Goal: Task Accomplishment & Management: Use online tool/utility

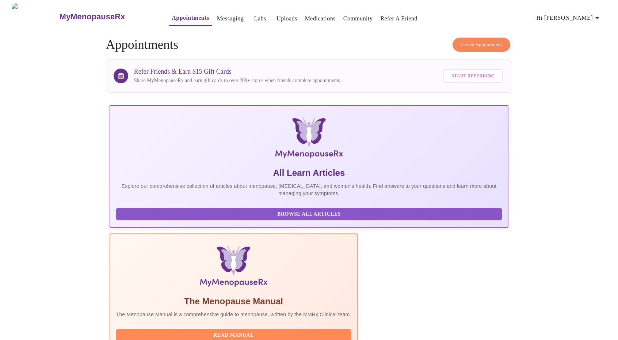
scroll to position [0, 1]
click at [276, 15] on link "Uploads" at bounding box center [286, 19] width 21 height 10
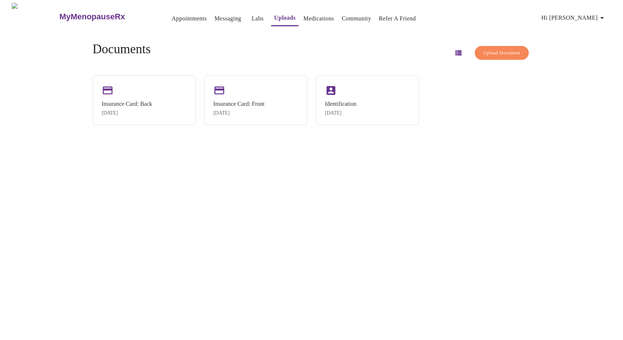
click at [312, 17] on link "Medications" at bounding box center [318, 19] width 31 height 10
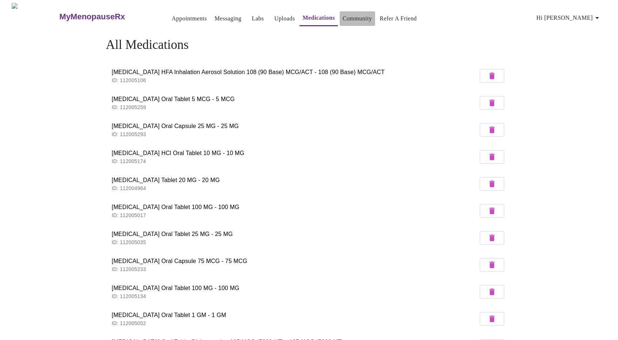
click at [349, 14] on link "Community" at bounding box center [357, 19] width 30 height 10
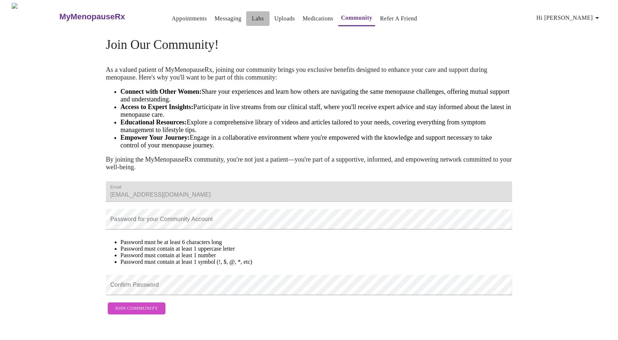
click at [251, 15] on link "Labs" at bounding box center [257, 19] width 12 height 10
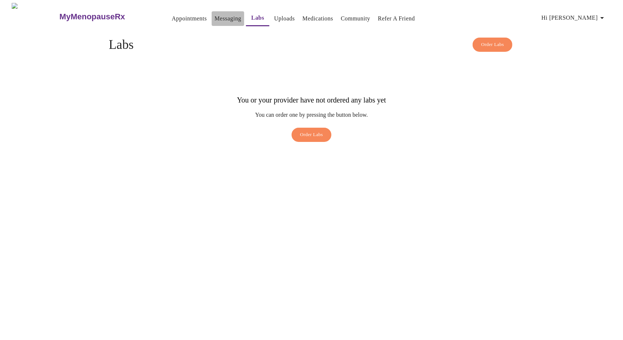
click at [212, 21] on button "Messaging" at bounding box center [228, 18] width 32 height 15
click at [172, 16] on link "Appointments" at bounding box center [189, 19] width 35 height 10
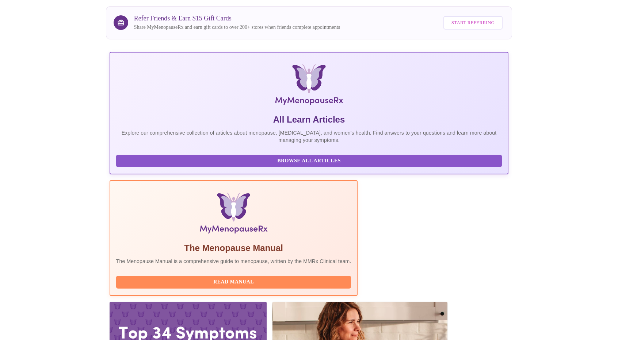
scroll to position [59, 0]
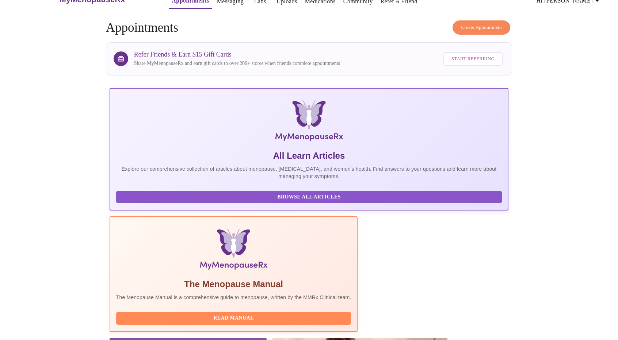
scroll to position [59, 0]
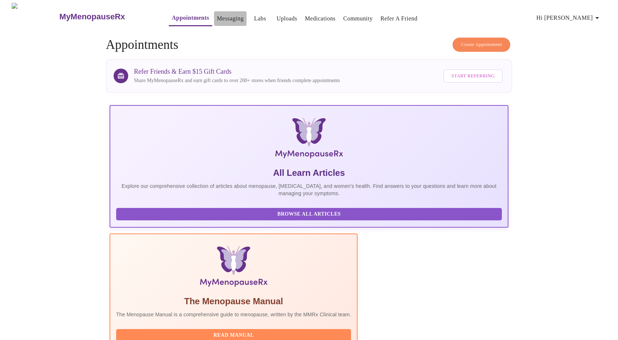
click at [217, 16] on link "Messaging" at bounding box center [230, 19] width 27 height 10
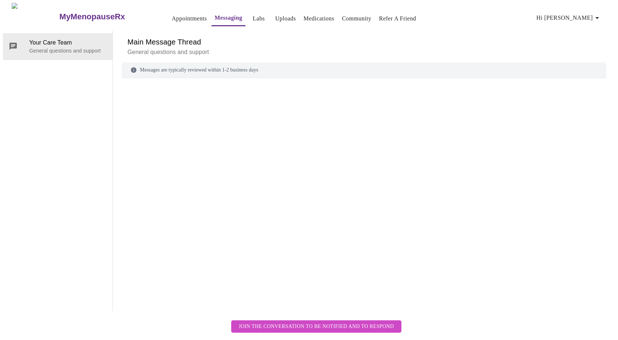
scroll to position [27, 0]
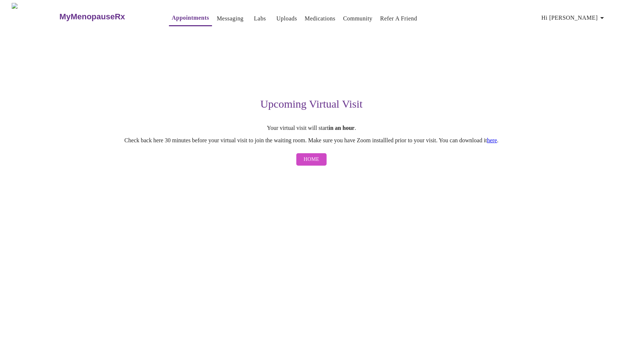
click at [172, 19] on link "Appointments" at bounding box center [190, 18] width 37 height 10
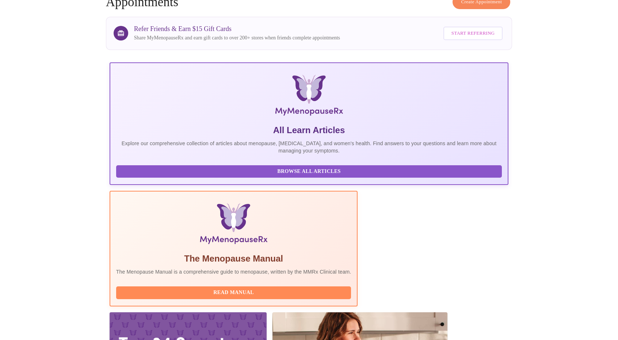
scroll to position [59, 0]
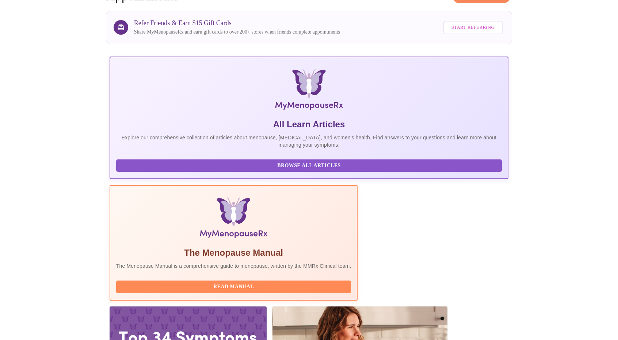
scroll to position [59, 0]
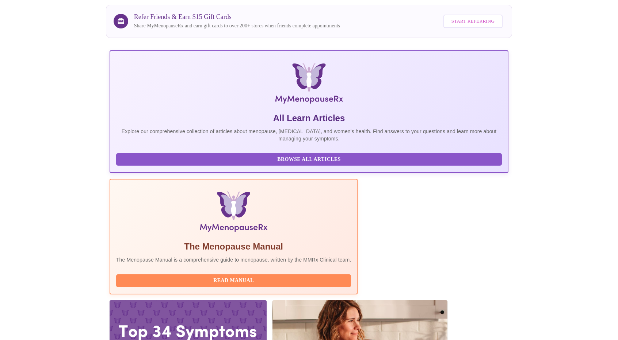
scroll to position [59, 0]
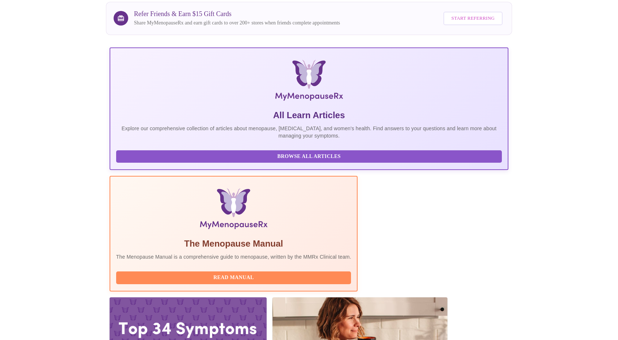
scroll to position [59, 0]
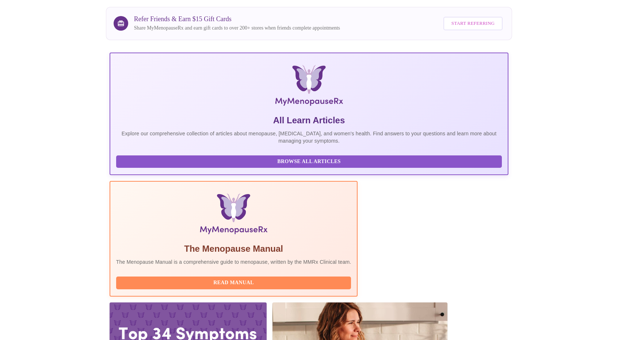
scroll to position [59, 0]
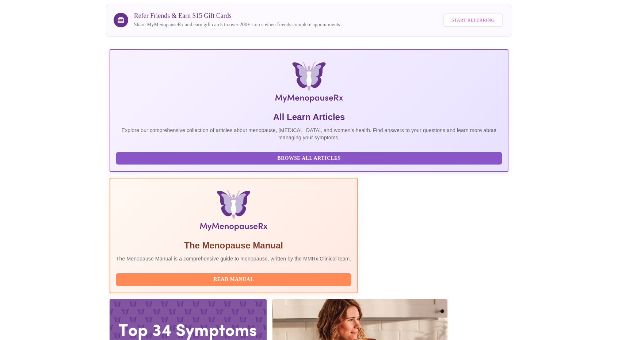
scroll to position [59, 0]
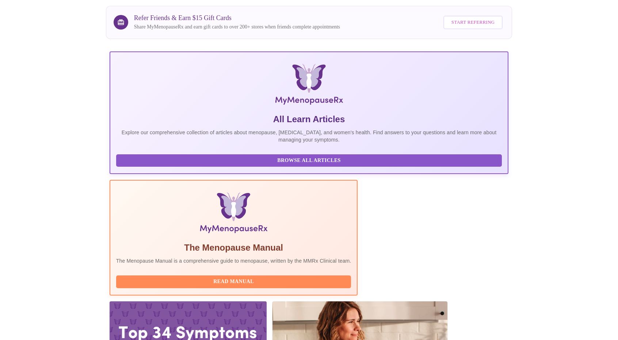
scroll to position [59, 0]
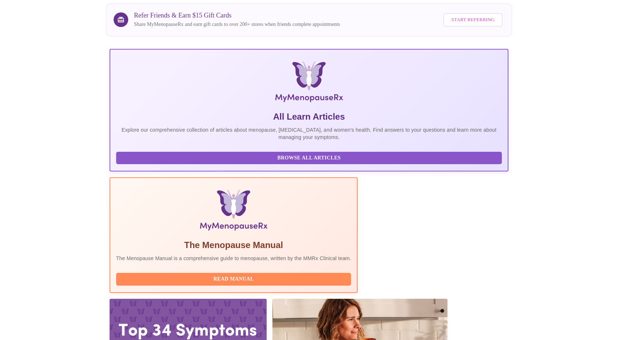
scroll to position [59, 0]
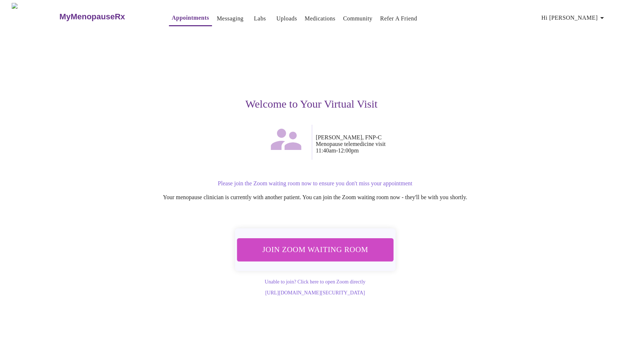
click at [293, 249] on span "Join Zoom Waiting Room" at bounding box center [314, 250] width 137 height 14
